Goal: Task Accomplishment & Management: Use online tool/utility

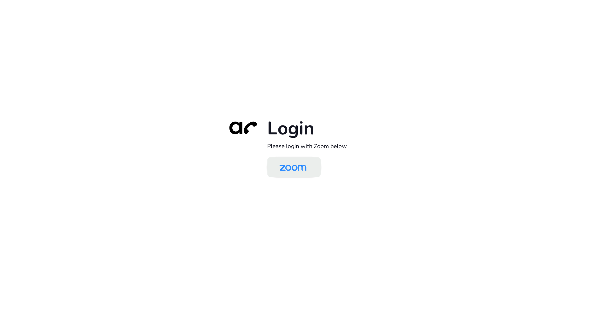
click at [284, 167] on img at bounding box center [293, 168] width 39 height 18
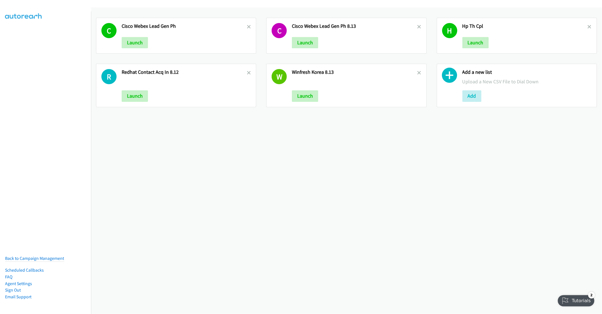
click at [236, 181] on div "C Cisco Webex Lead Gen Ph Launch C Cisco Webex Lead Gen Ph 8.13 Launch H Hp Th …" at bounding box center [346, 161] width 511 height 307
click at [247, 28] on icon at bounding box center [249, 27] width 4 height 4
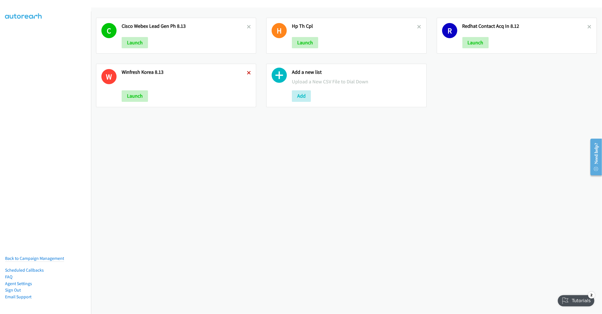
click at [248, 71] on icon at bounding box center [249, 73] width 4 height 4
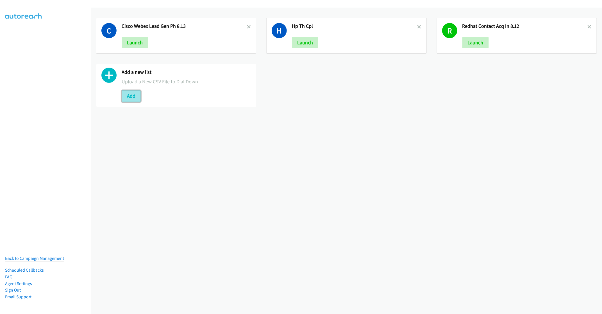
click at [126, 94] on button "Add" at bounding box center [131, 95] width 19 height 11
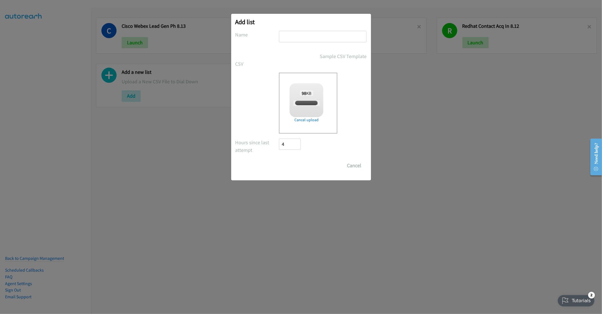
click at [308, 38] on input "text" at bounding box center [323, 37] width 88 height 12
checkbox input "true"
type input "Cisco Webex PH 8.14"
click at [293, 166] on input "Save List" at bounding box center [293, 165] width 29 height 11
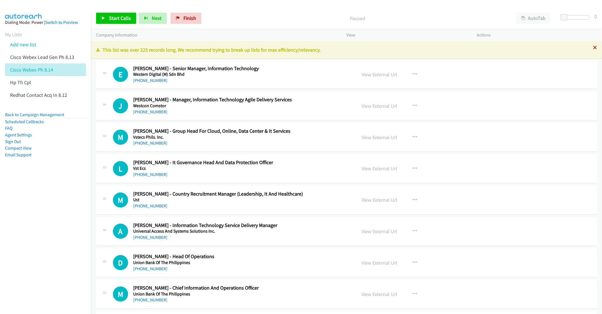
click at [593, 48] on icon at bounding box center [595, 48] width 4 height 4
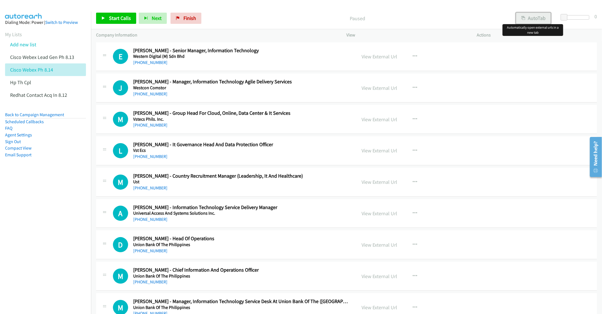
click at [530, 21] on button "AutoTab" at bounding box center [533, 18] width 35 height 11
